Goal: Task Accomplishment & Management: Complete application form

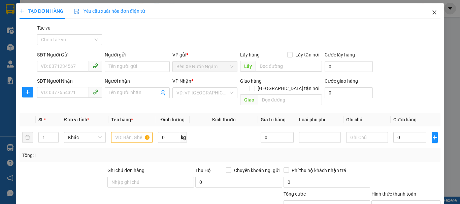
click at [432, 14] on icon "close" at bounding box center [434, 12] width 5 height 5
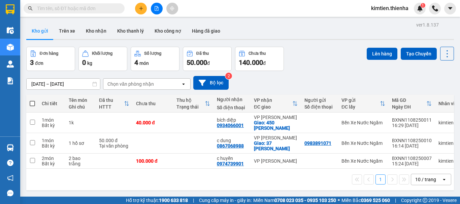
click at [32, 103] on span at bounding box center [32, 103] width 5 height 5
click at [32, 100] on input "checkbox" at bounding box center [32, 100] width 0 height 0
checkbox input "true"
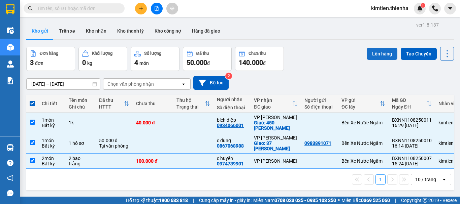
click at [367, 54] on button "Lên hàng" at bounding box center [382, 54] width 31 height 12
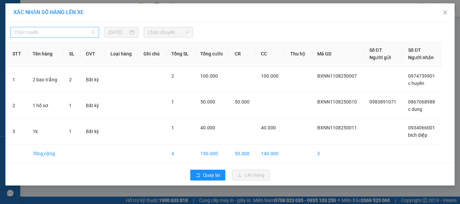
click at [81, 36] on span "Chọn tuyến" at bounding box center [54, 32] width 80 height 10
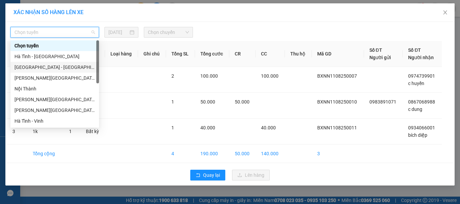
click at [67, 65] on div "[GEOGRAPHIC_DATA] - [GEOGRAPHIC_DATA]" at bounding box center [54, 67] width 80 height 7
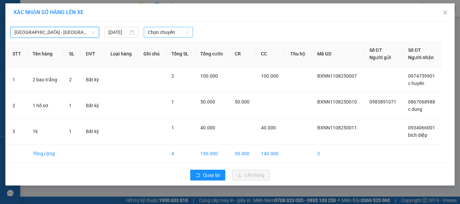
click at [168, 34] on span "Chọn chuyến" at bounding box center [168, 32] width 41 height 10
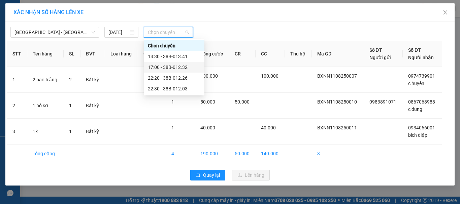
click at [179, 66] on div "17:00 - 38B-012.32" at bounding box center [174, 67] width 53 height 7
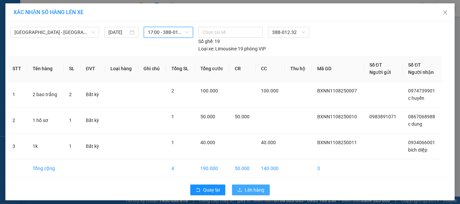
click at [249, 190] on span "Lên hàng" at bounding box center [255, 189] width 20 height 7
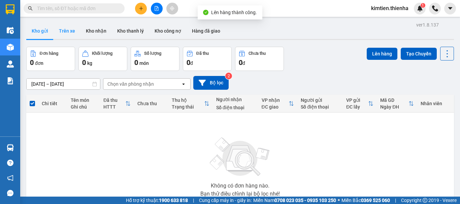
click at [61, 33] on button "Trên xe" at bounding box center [67, 31] width 27 height 16
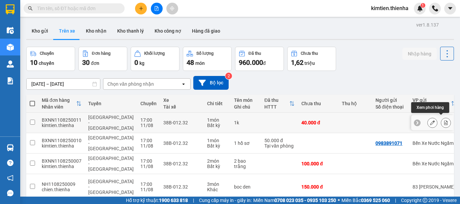
click at [444, 121] on icon at bounding box center [446, 123] width 4 height 5
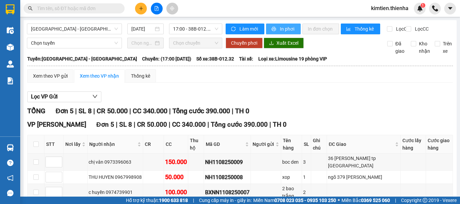
click at [285, 28] on span "In phơi" at bounding box center [287, 28] width 15 height 7
click at [142, 9] on icon "plus" at bounding box center [141, 8] width 5 height 5
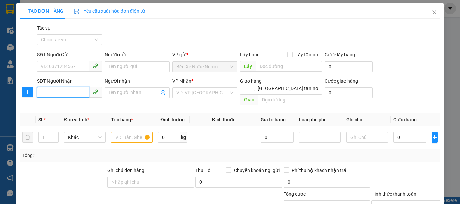
click at [76, 93] on input "SĐT Người Nhận" at bounding box center [63, 92] width 52 height 11
click at [70, 106] on div "0975155633 - a thương" at bounding box center [69, 106] width 56 height 7
type input "0975155633"
type input "a thương"
checkbox input "true"
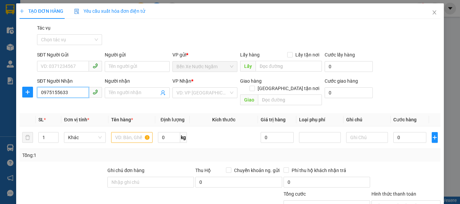
type input "32 Đường trung tiết"
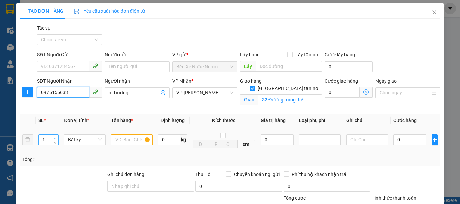
type input "0975155633"
type input "2"
click at [54, 138] on icon "up" at bounding box center [55, 138] width 2 height 2
click at [130, 140] on input "text" at bounding box center [132, 140] width 42 height 11
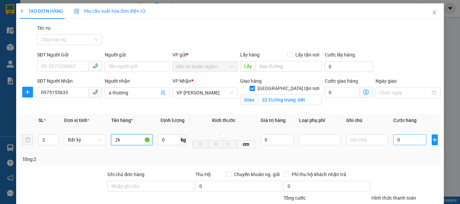
type input "2k"
click at [393, 140] on input "0" at bounding box center [409, 140] width 33 height 11
type input "1"
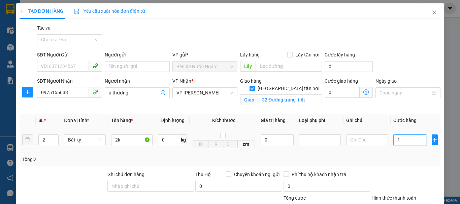
type input "15"
type input "150"
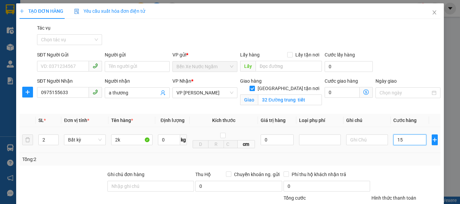
type input "150"
type input "1.500"
type input "15.000"
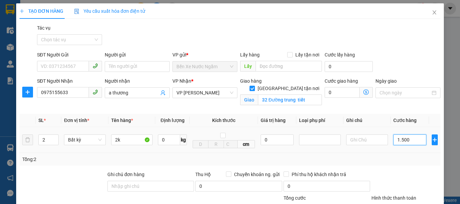
type input "15.000"
type input "150.000"
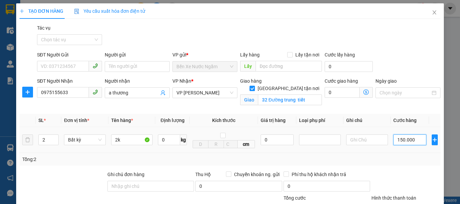
type input "1.500.000"
type input "150.000"
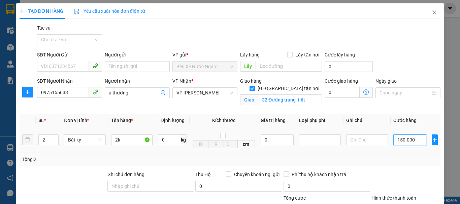
type input "150.000"
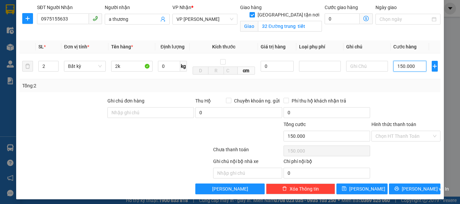
scroll to position [77, 0]
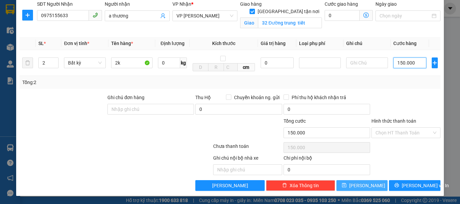
type input "150.000"
click at [368, 186] on button "[PERSON_NAME]" at bounding box center [362, 185] width 52 height 11
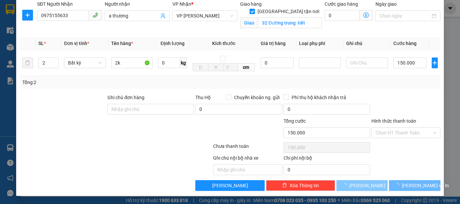
checkbox input "false"
type input "1"
type input "0"
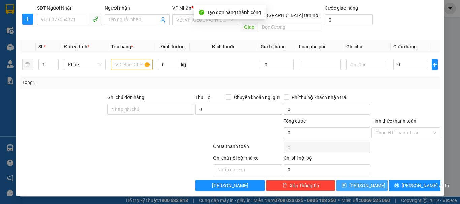
scroll to position [66, 0]
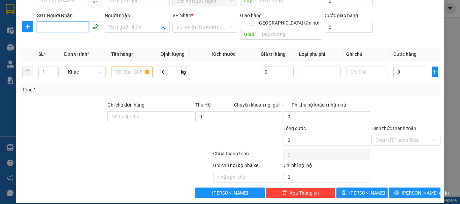
click at [73, 28] on input "SĐT Người Nhận" at bounding box center [63, 27] width 52 height 11
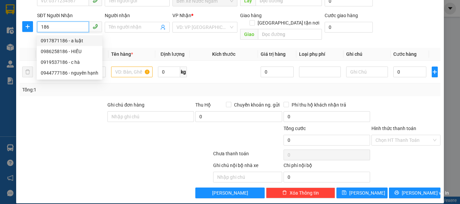
click at [70, 41] on div "0917871186 - a luật" at bounding box center [70, 40] width 58 height 7
type input "0917871186"
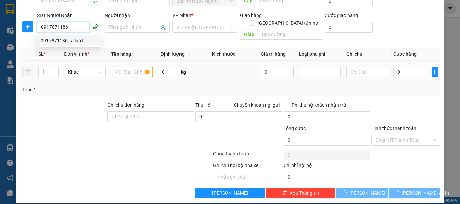
type input "a luật"
checkbox input "true"
type input "301 LÝ TỰ TRỌNG"
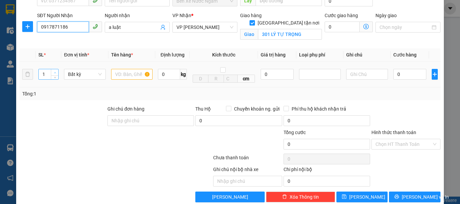
type input "0917871186"
type input "2"
click at [54, 72] on icon "up" at bounding box center [55, 73] width 2 height 2
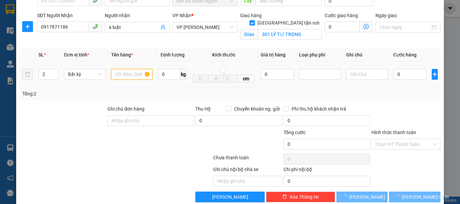
click at [129, 75] on input "text" at bounding box center [132, 74] width 42 height 11
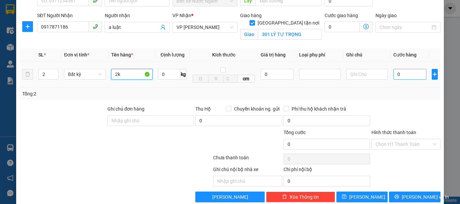
type input "2k"
click at [393, 75] on input "0" at bounding box center [409, 74] width 33 height 11
type input "1"
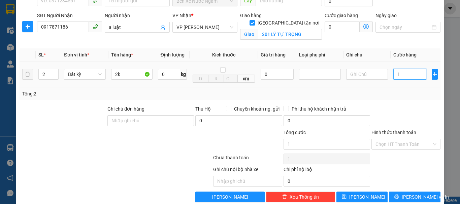
type input "10"
type input "100"
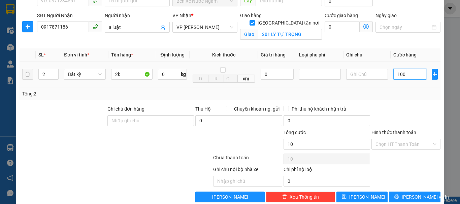
type input "100"
type input "1.000"
type input "10.000"
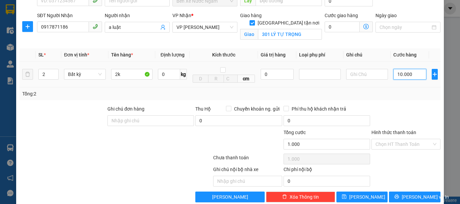
type input "10.000"
type input "100.000"
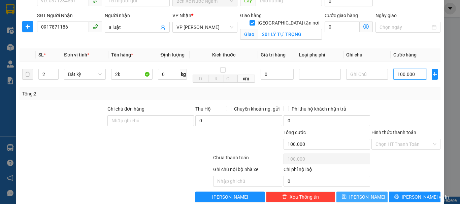
type input "100.000"
click at [363, 197] on span "[PERSON_NAME]" at bounding box center [367, 197] width 36 height 7
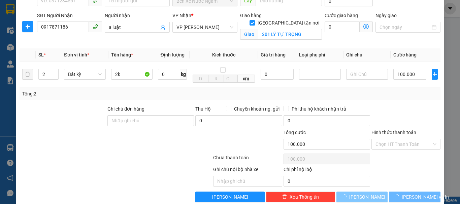
checkbox input "false"
type input "1"
type input "0"
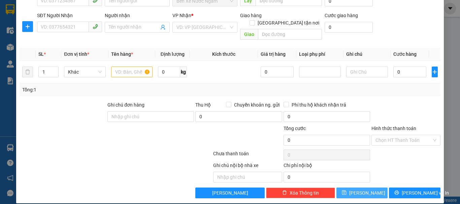
scroll to position [0, 0]
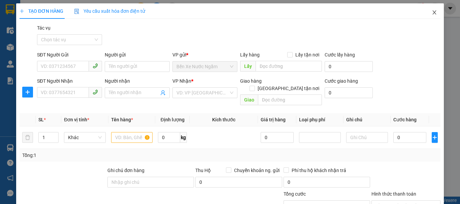
click at [434, 14] on span "Close" at bounding box center [434, 12] width 19 height 19
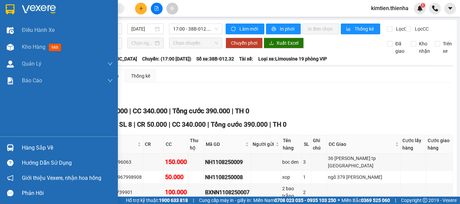
drag, startPoint x: 37, startPoint y: 48, endPoint x: 111, endPoint y: 136, distance: 115.1
click at [37, 49] on span "Kho hàng" at bounding box center [34, 47] width 24 height 6
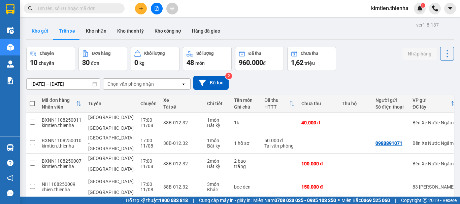
click at [37, 32] on button "Kho gửi" at bounding box center [39, 31] width 27 height 16
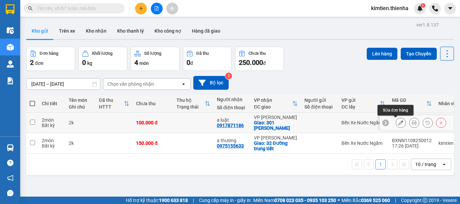
click at [398, 124] on icon at bounding box center [400, 123] width 5 height 5
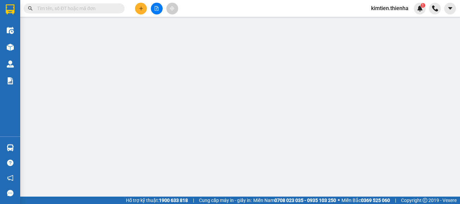
type input "0917871186"
type input "a luật"
checkbox input "true"
type input "301 LÝ TỰ TRỌNG"
type input "100.000"
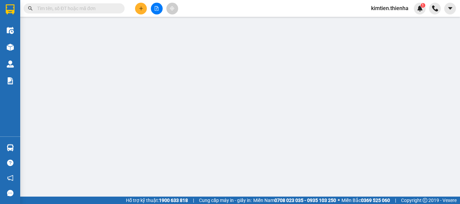
type input "100.000"
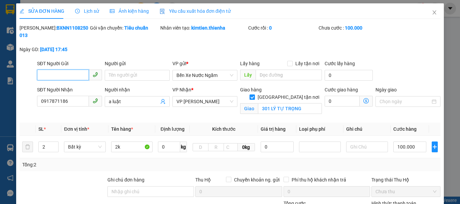
click at [65, 70] on input "SĐT Người Gửi" at bounding box center [63, 75] width 52 height 11
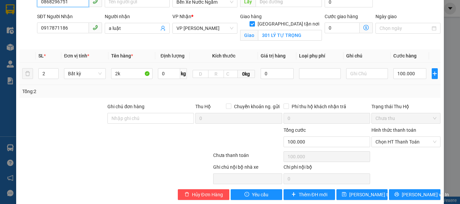
scroll to position [75, 0]
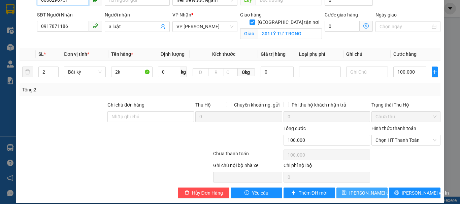
type input "0868296751"
click at [350, 190] on span "[PERSON_NAME] thay đổi" at bounding box center [376, 193] width 54 height 7
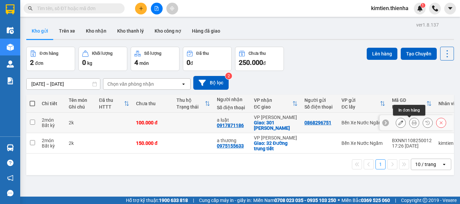
click at [412, 124] on icon at bounding box center [414, 123] width 5 height 5
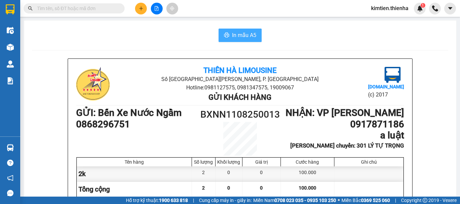
click at [239, 35] on span "In mẫu A5" at bounding box center [244, 35] width 24 height 8
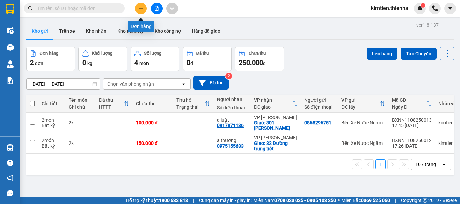
click at [142, 11] on button at bounding box center [141, 9] width 12 height 12
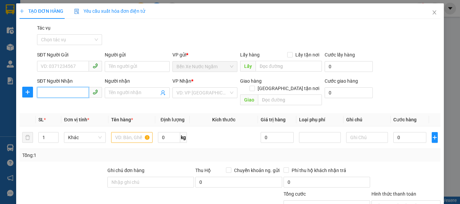
click at [76, 94] on input "SĐT Người Nhận" at bounding box center [63, 92] width 52 height 11
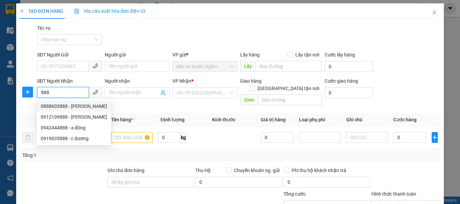
click at [63, 105] on div "0888603888 - [PERSON_NAME]" at bounding box center [74, 106] width 66 height 7
type input "0888603888"
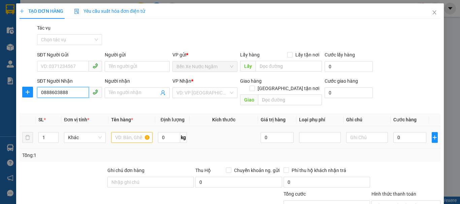
type input "C THẠCH"
checkbox input "true"
type input "cẩm xuyên"
type input "0888603888"
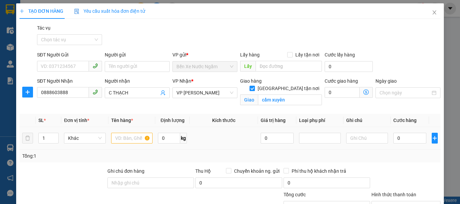
click at [56, 127] on td "1" at bounding box center [49, 138] width 26 height 23
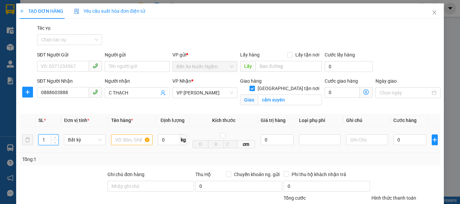
click at [47, 137] on input "1" at bounding box center [49, 140] width 20 height 10
type input "7"
click at [131, 141] on input "text" at bounding box center [132, 140] width 42 height 11
type input "6 xô+1 hộp"
click at [393, 140] on input "0" at bounding box center [409, 140] width 33 height 11
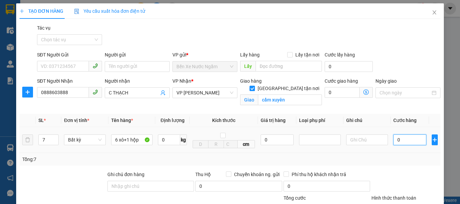
type input "2"
type input "21"
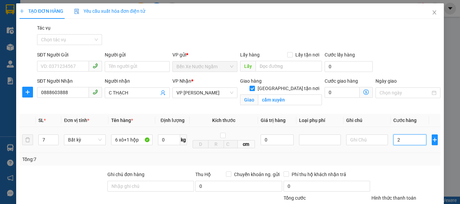
type input "21"
type input "210"
type input "2.100"
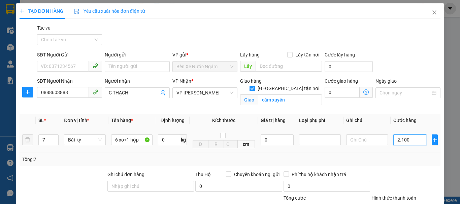
type input "2.100"
type input "21.000"
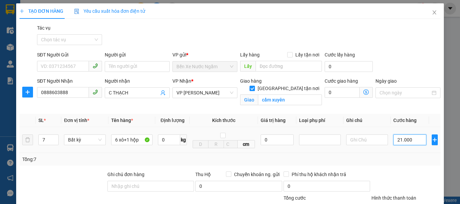
type input "210.000"
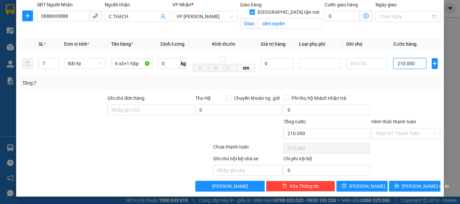
scroll to position [77, 0]
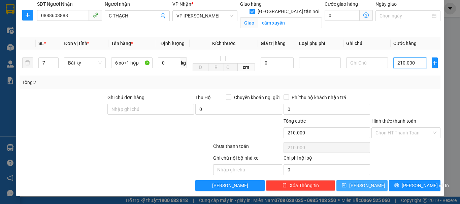
type input "210.000"
click at [365, 187] on span "[PERSON_NAME]" at bounding box center [367, 185] width 36 height 7
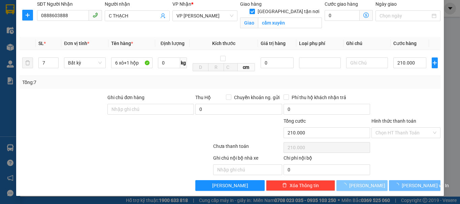
checkbox input "false"
type input "1"
type input "0"
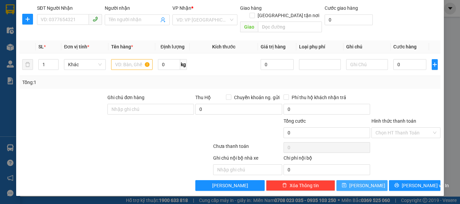
scroll to position [66, 0]
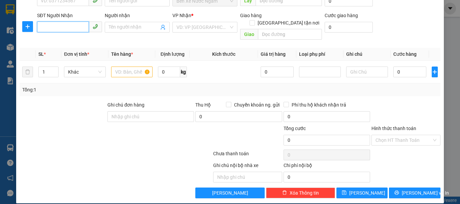
click at [78, 28] on input "SĐT Người Nhận" at bounding box center [63, 27] width 52 height 11
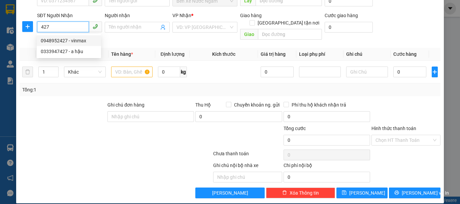
click at [68, 41] on div "0948952427 - vinmax" at bounding box center [69, 40] width 56 height 7
type input "0948952427"
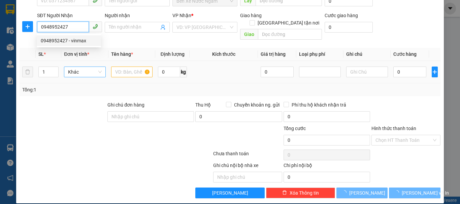
type input "vinmax"
checkbox input "true"
type input "36 [PERSON_NAME]"
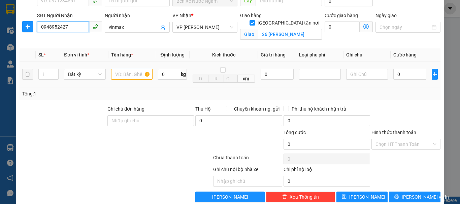
type input "0948952427"
click at [124, 75] on input "text" at bounding box center [132, 74] width 42 height 11
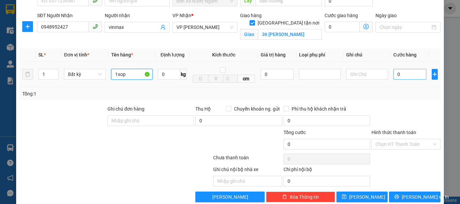
type input "1xop"
click at [393, 72] on input "0" at bounding box center [409, 74] width 33 height 11
type input "5"
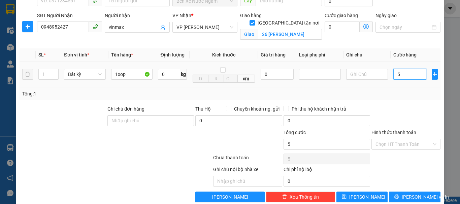
type input "50"
type input "500"
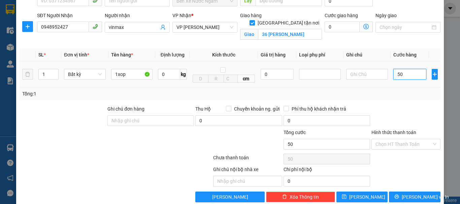
type input "500"
type input "5.000"
type input "50.000"
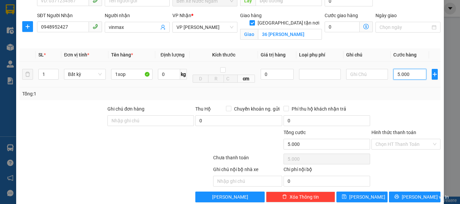
type input "50.000"
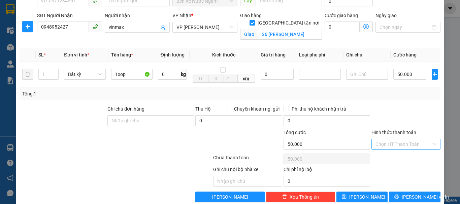
click at [414, 146] on input "Hình thức thanh toán" at bounding box center [403, 144] width 56 height 10
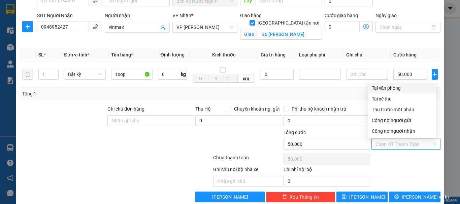
click at [396, 87] on div "Tại văn phòng" at bounding box center [402, 87] width 60 height 7
type input "0"
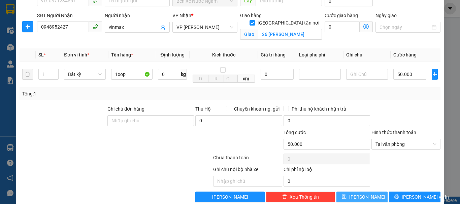
click at [373, 199] on button "[PERSON_NAME]" at bounding box center [362, 197] width 52 height 11
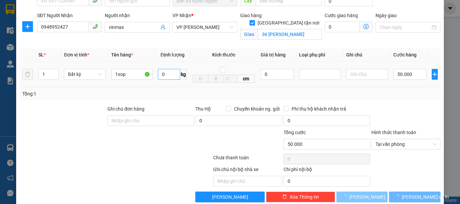
checkbox input "false"
type input "0"
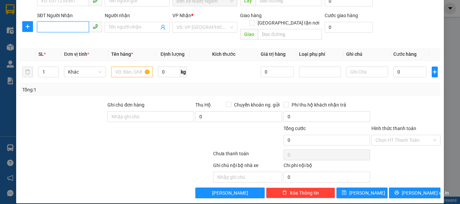
click at [78, 27] on input "SĐT Người Nhận" at bounding box center [63, 27] width 52 height 11
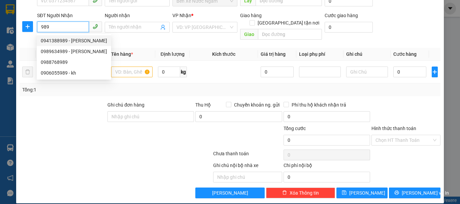
click at [62, 43] on div "0941388989 - [PERSON_NAME]" at bounding box center [74, 40] width 66 height 7
type input "0941388989"
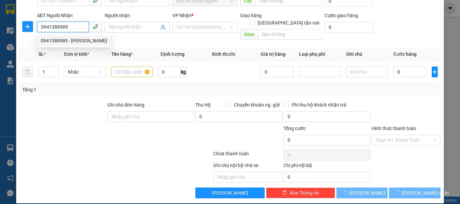
type input "[PERSON_NAME]"
checkbox input "true"
type input "47 hà tôn mục"
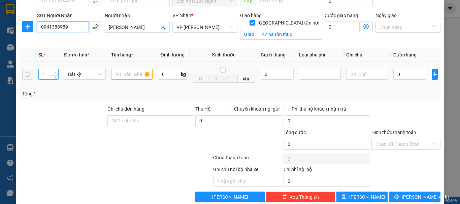
type input "0941388989"
type input "2"
click at [55, 71] on span "up" at bounding box center [55, 73] width 4 height 4
click at [123, 74] on input "text" at bounding box center [132, 74] width 42 height 11
click at [141, 74] on input "2 kiện to" at bounding box center [132, 74] width 42 height 11
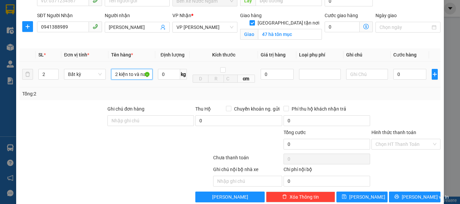
scroll to position [0, 0]
click at [150, 93] on div "Tổng: 2" at bounding box center [100, 93] width 156 height 7
click at [146, 76] on input "2 kiện to và nag" at bounding box center [132, 74] width 42 height 11
click at [147, 75] on input "2 kiện to và nag" at bounding box center [132, 74] width 42 height 11
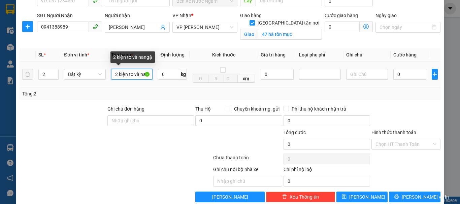
click at [148, 74] on input "2 kiện to và nangặ" at bounding box center [132, 74] width 42 height 11
click at [148, 73] on input "2 kiện to vàgặ" at bounding box center [132, 74] width 42 height 11
click at [149, 74] on input "2 kiện to và nang" at bounding box center [132, 74] width 42 height 11
type input "2 kiện to và nặng"
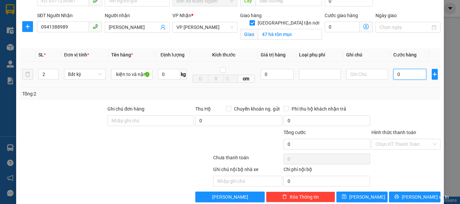
click at [393, 75] on input "0" at bounding box center [409, 74] width 33 height 11
type input "3"
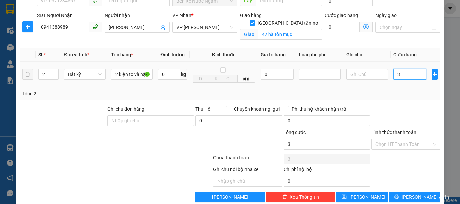
type input "30"
type input "300"
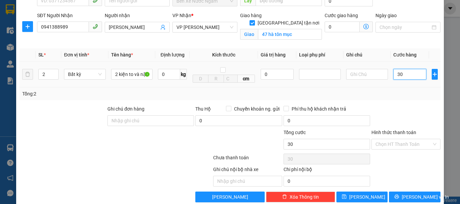
type input "300"
type input "3.000"
type input "30.000"
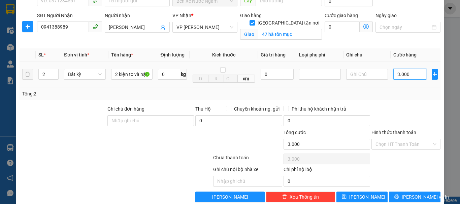
type input "30.000"
type input "300.000"
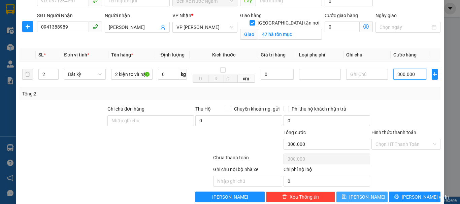
type input "300.000"
click at [366, 198] on button "[PERSON_NAME]" at bounding box center [362, 197] width 52 height 11
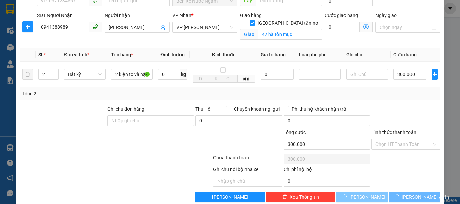
checkbox input "false"
type input "1"
type input "0"
